Goal: Find specific page/section: Find specific page/section

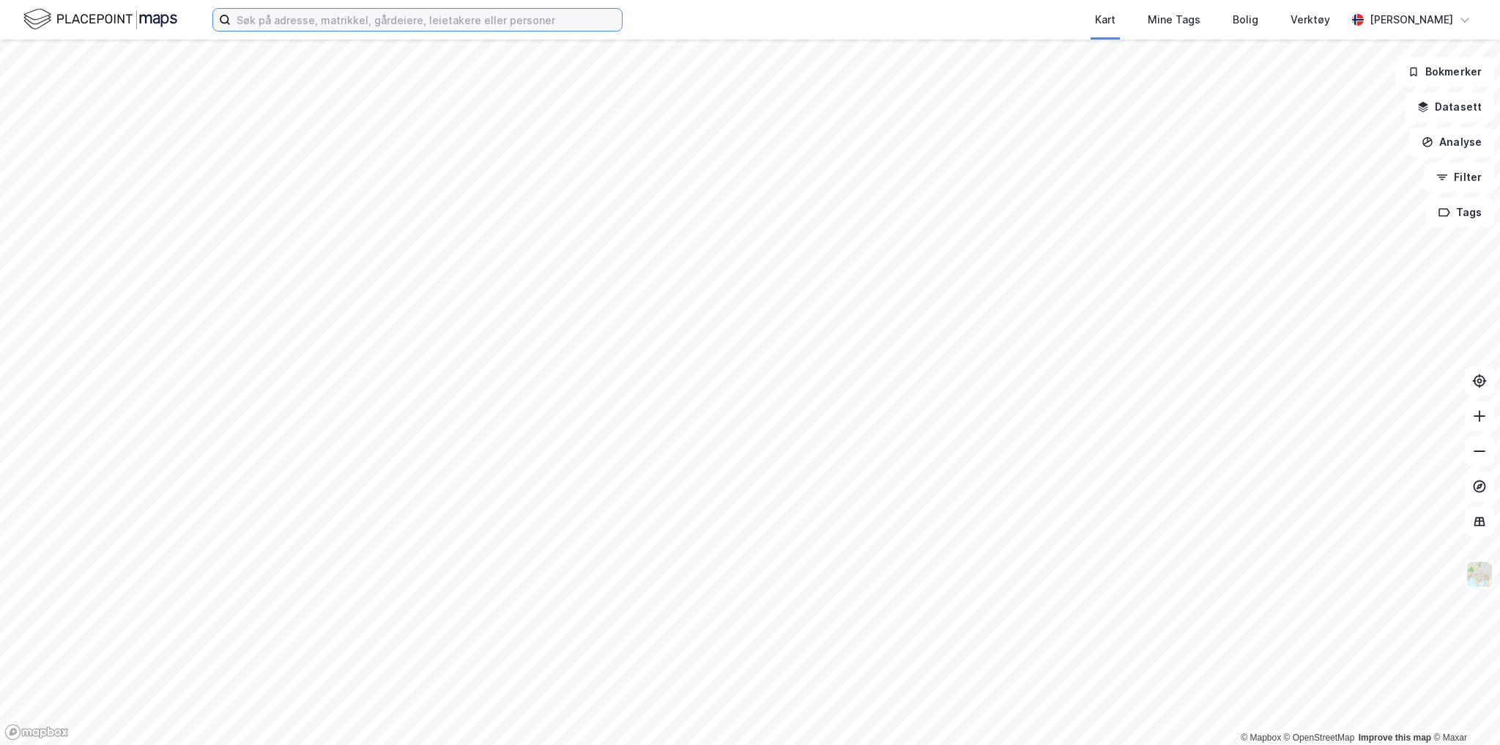
click at [404, 22] on input at bounding box center [426, 20] width 391 height 22
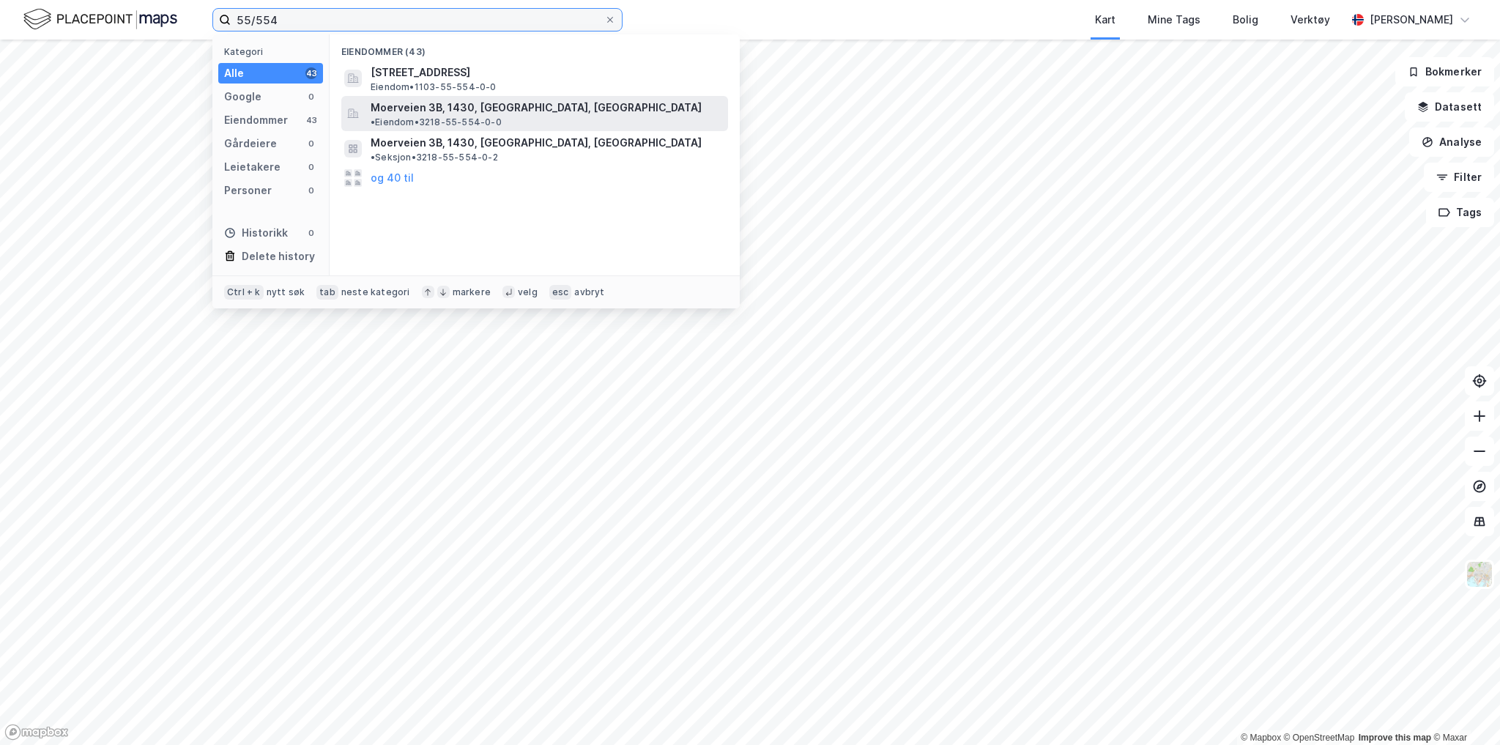
type input "55/554"
click at [422, 108] on span "Moerveien 3B, 1430, [GEOGRAPHIC_DATA], [GEOGRAPHIC_DATA]" at bounding box center [536, 108] width 331 height 18
